Goal: Task Accomplishment & Management: Manage account settings

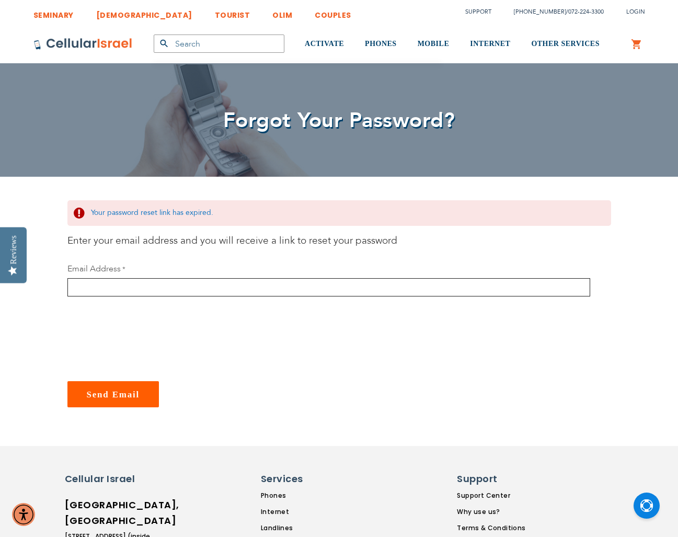
click at [168, 289] on input "email" at bounding box center [328, 287] width 523 height 18
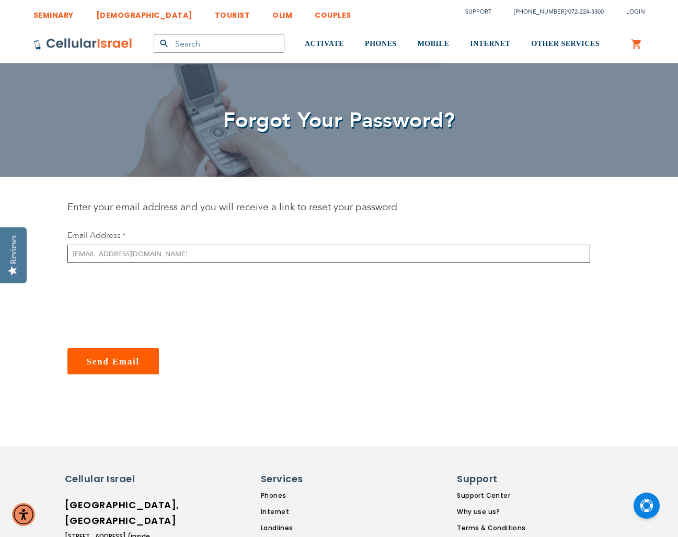
type input "jritt1@yahoo.com"
checkbox input "true"
click at [111, 363] on span "Send Email" at bounding box center [113, 362] width 53 height 10
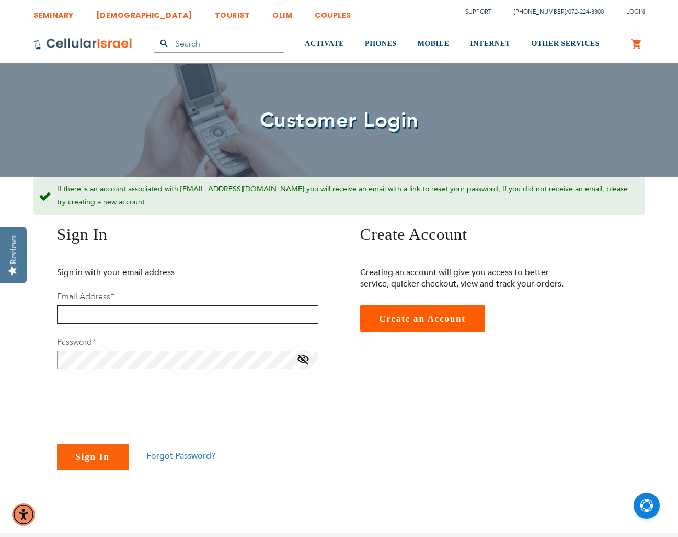
click at [106, 311] on input "email" at bounding box center [187, 314] width 261 height 18
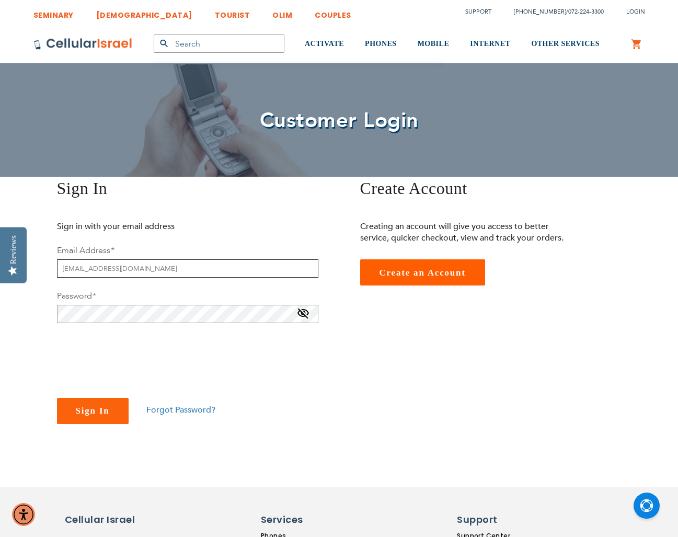
type input "[EMAIL_ADDRESS][DOMAIN_NAME]"
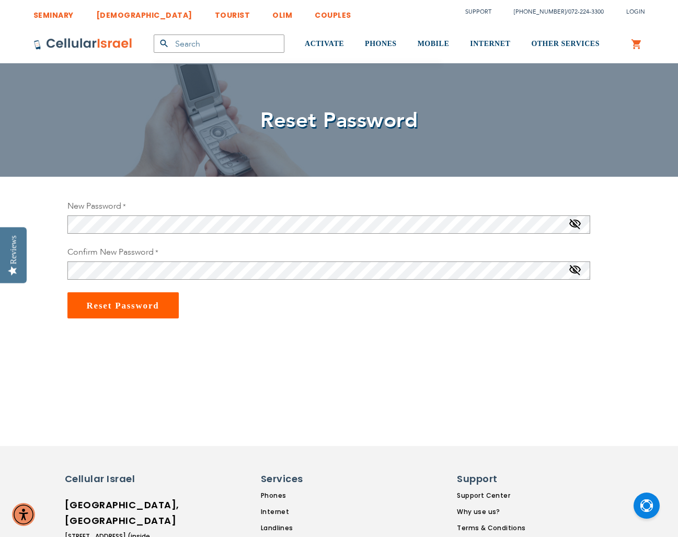
click at [310, 392] on section "New Password Password Strength: No Password Confirm New Password Reset Password" at bounding box center [339, 304] width 559 height 209
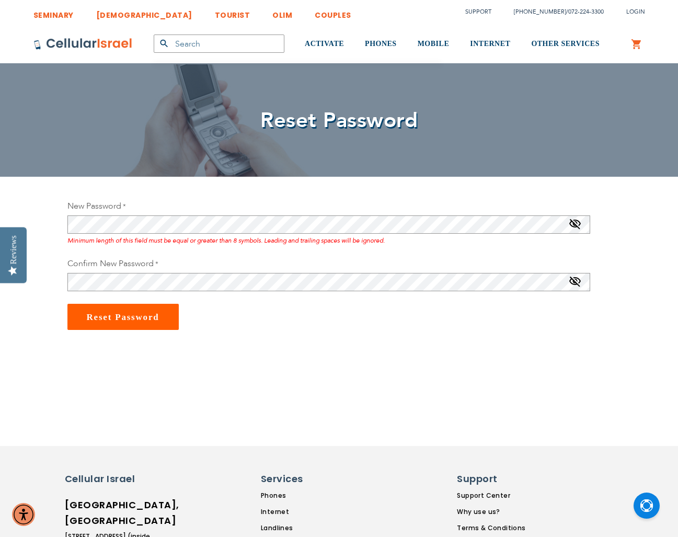
click at [576, 225] on span at bounding box center [575, 226] width 13 height 17
click at [65, 226] on div "New Password Minimum of different classes of characters in password is 3. Class…" at bounding box center [339, 265] width 559 height 130
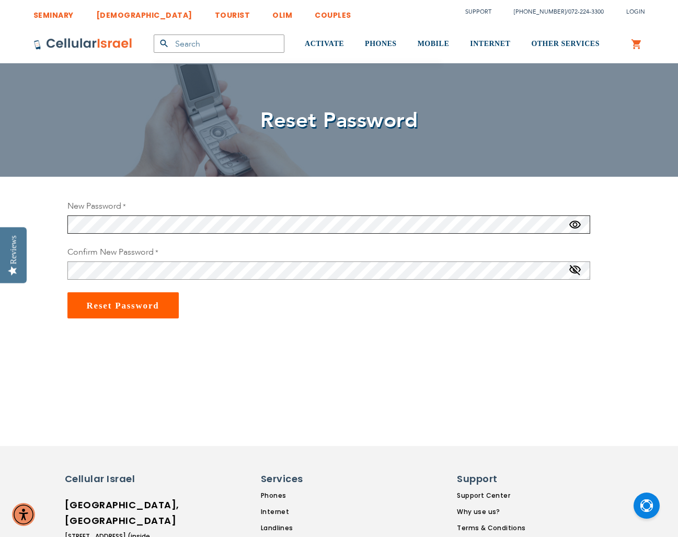
click at [40, 224] on div "SEMINARY YESHIVA TOURIST OLIM COUPLES Support [PHONE_NUMBER] / [PHONE_NUMBER] L…" at bounding box center [339, 453] width 678 height 906
click at [577, 272] on span at bounding box center [575, 272] width 13 height 17
click at [120, 306] on span "Reset Password" at bounding box center [123, 306] width 73 height 10
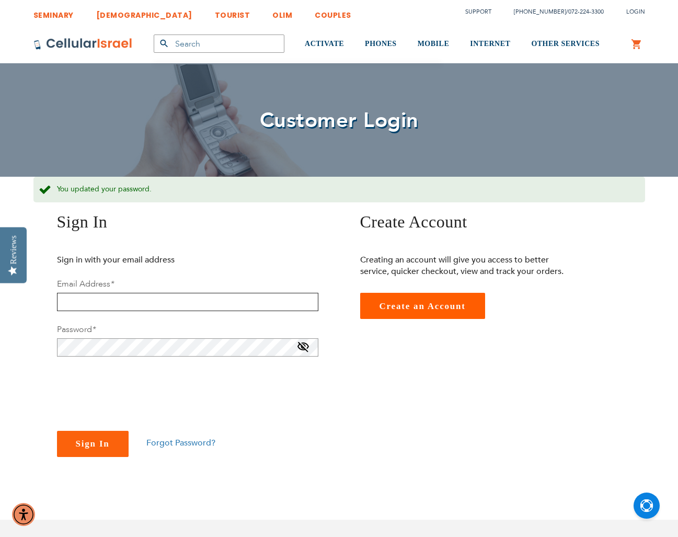
type input "jritt1@yahoo.com"
click at [304, 346] on span at bounding box center [303, 349] width 13 height 17
checkbox input "true"
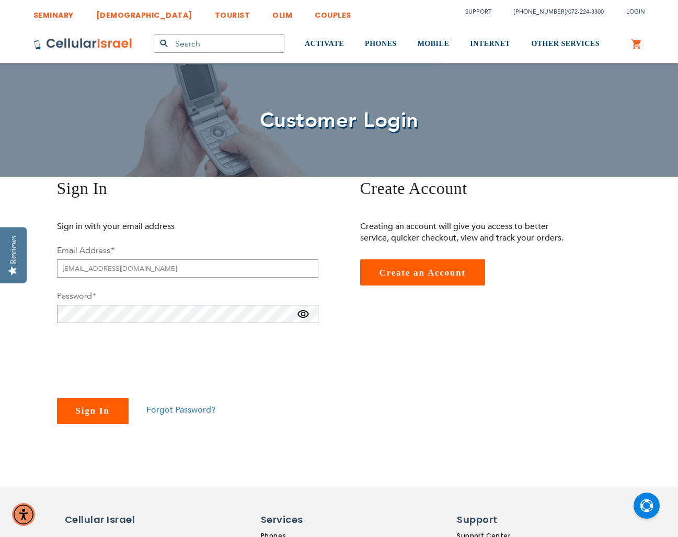
click at [97, 409] on span "Sign In" at bounding box center [93, 411] width 34 height 10
